Goal: Transaction & Acquisition: Purchase product/service

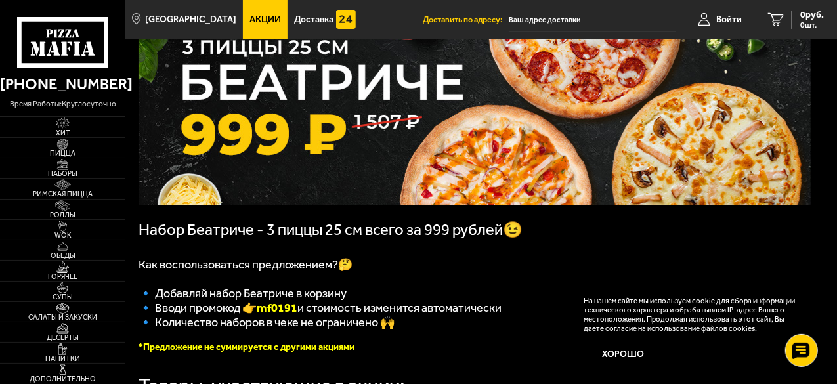
scroll to position [86, 0]
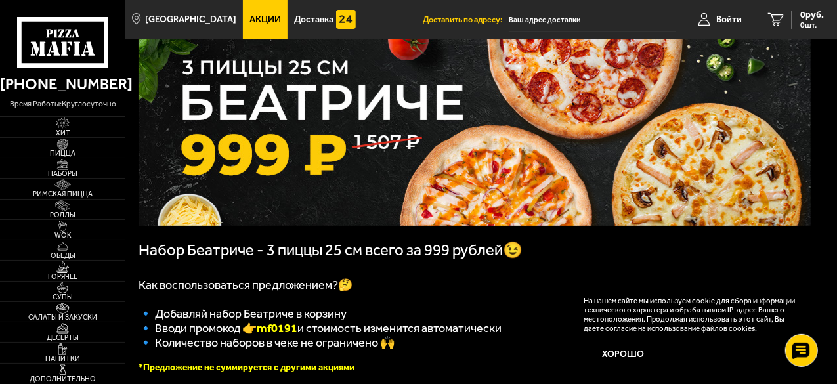
click at [453, 157] on img at bounding box center [475, 127] width 673 height 197
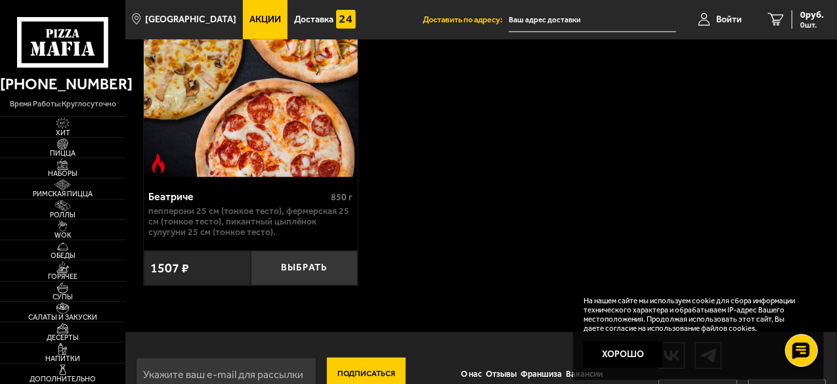
scroll to position [591, 0]
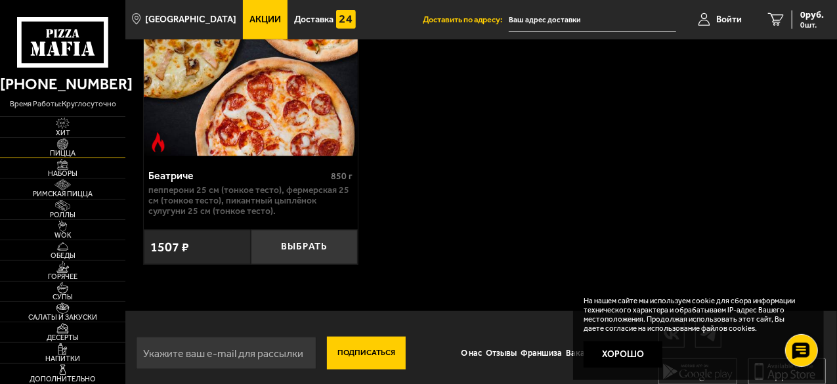
click at [81, 155] on span "Пицца" at bounding box center [62, 153] width 125 height 7
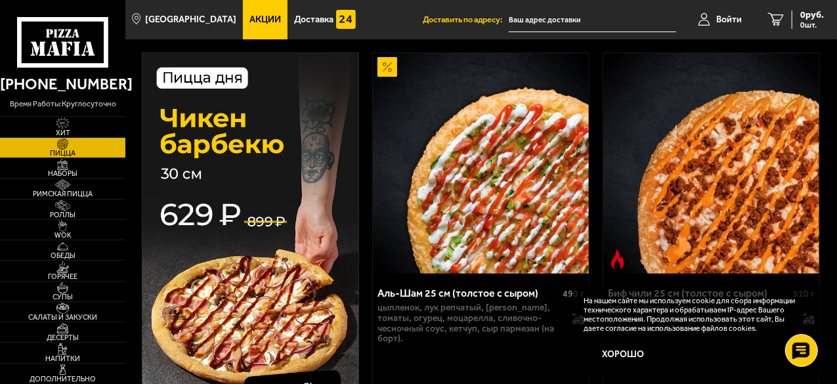
scroll to position [131, 0]
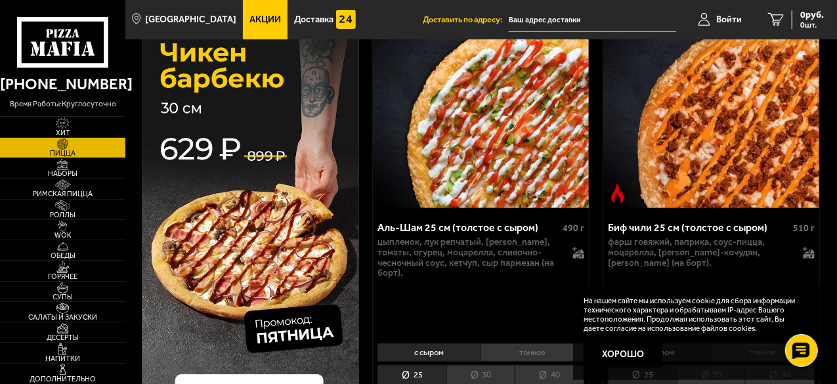
click at [244, 221] on img at bounding box center [250, 209] width 217 height 444
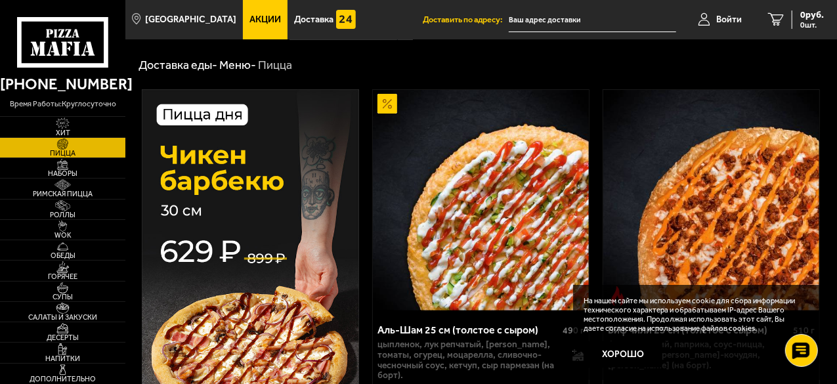
scroll to position [0, 0]
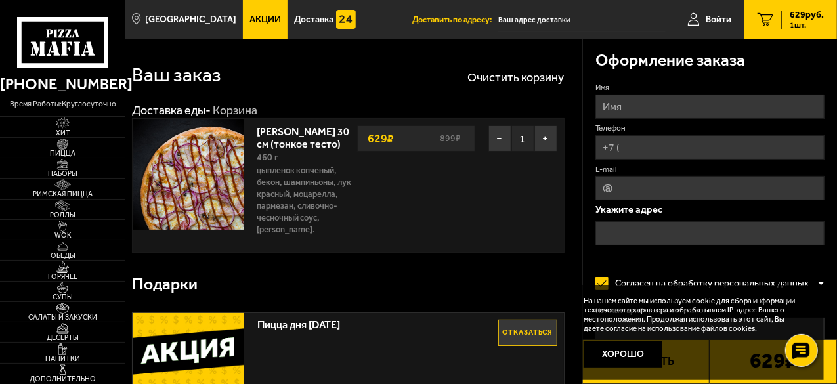
scroll to position [131, 0]
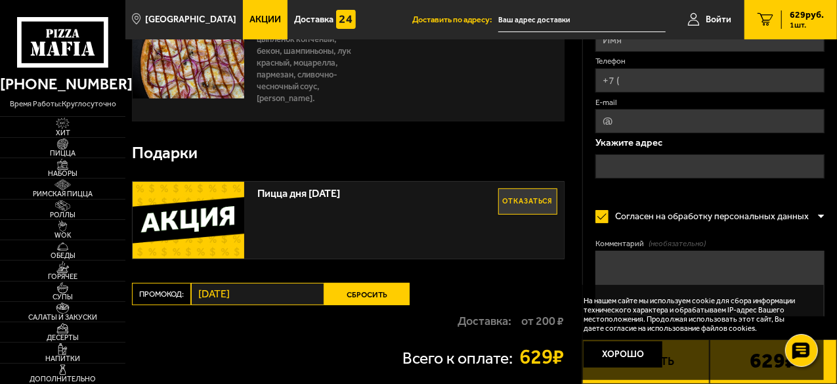
click at [215, 210] on img at bounding box center [189, 220] width 112 height 77
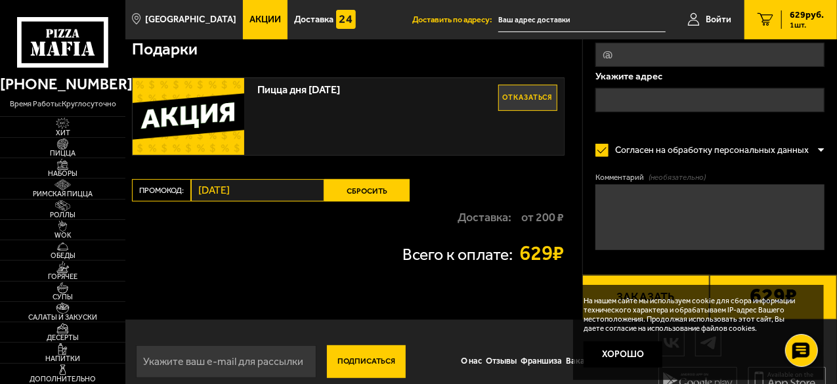
scroll to position [255, 0]
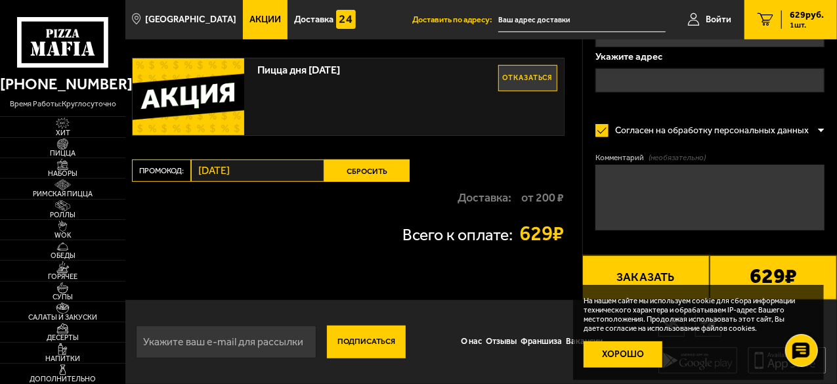
click at [653, 355] on button "Хорошо" at bounding box center [623, 355] width 79 height 26
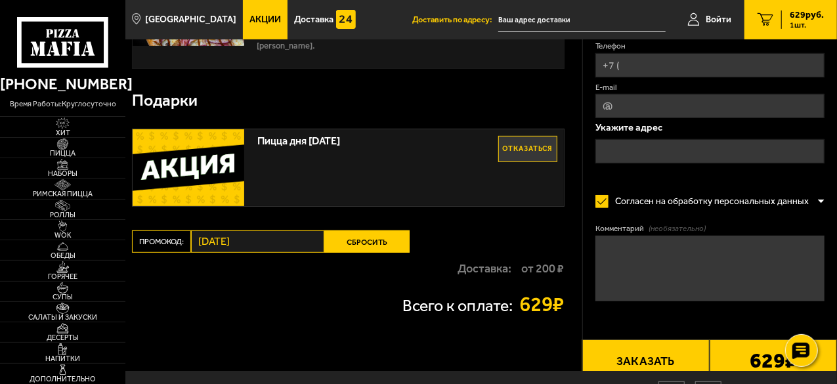
scroll to position [0, 0]
